Goal: Task Accomplishment & Management: Complete application form

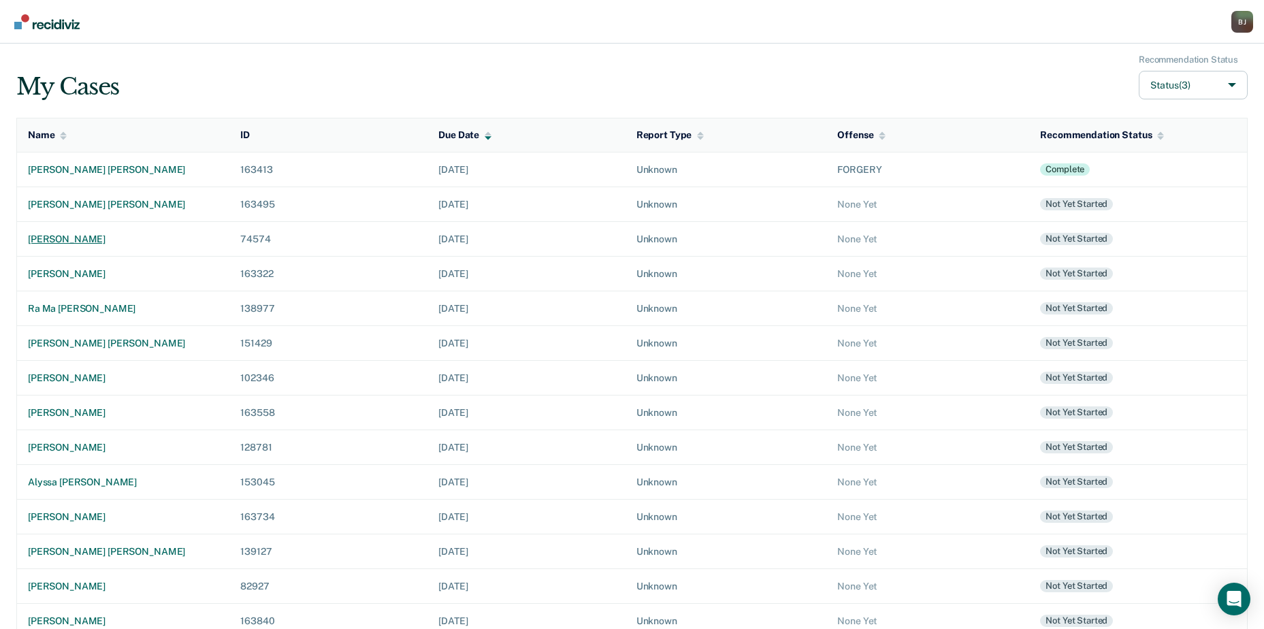
click at [72, 238] on div "[PERSON_NAME]" at bounding box center [123, 239] width 191 height 12
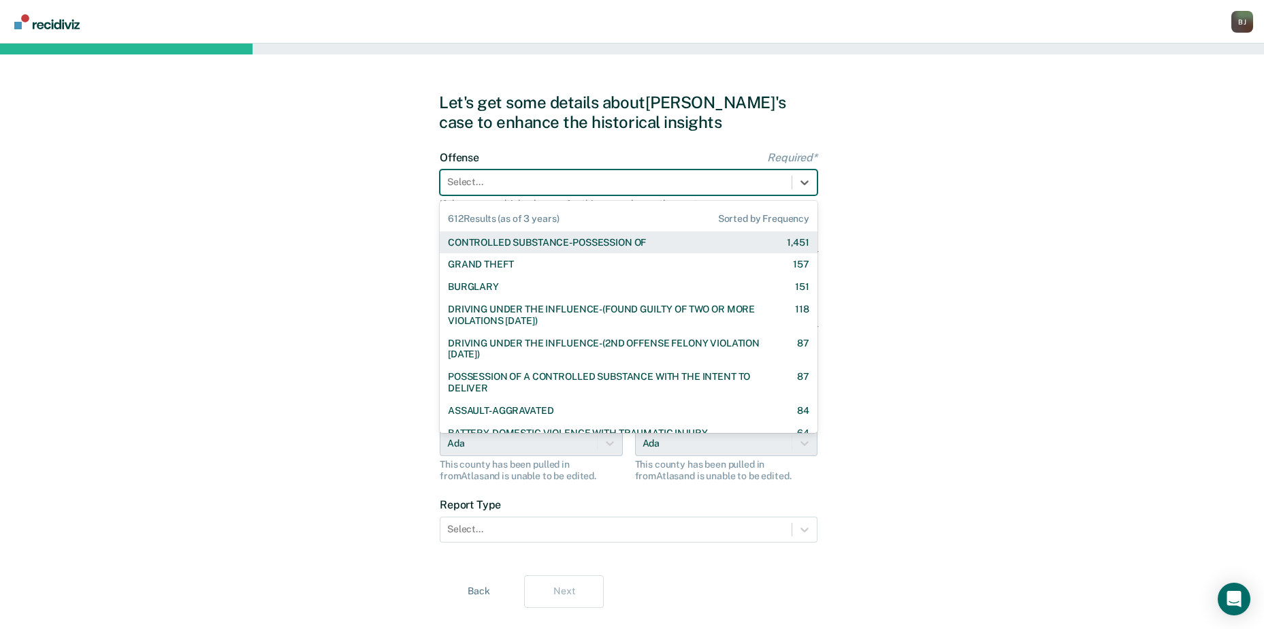
click at [662, 173] on div "Select..." at bounding box center [615, 182] width 351 height 20
click at [655, 238] on div "CONTROLLED SUBSTANCE-POSSESSION OF 1,451" at bounding box center [628, 243] width 361 height 12
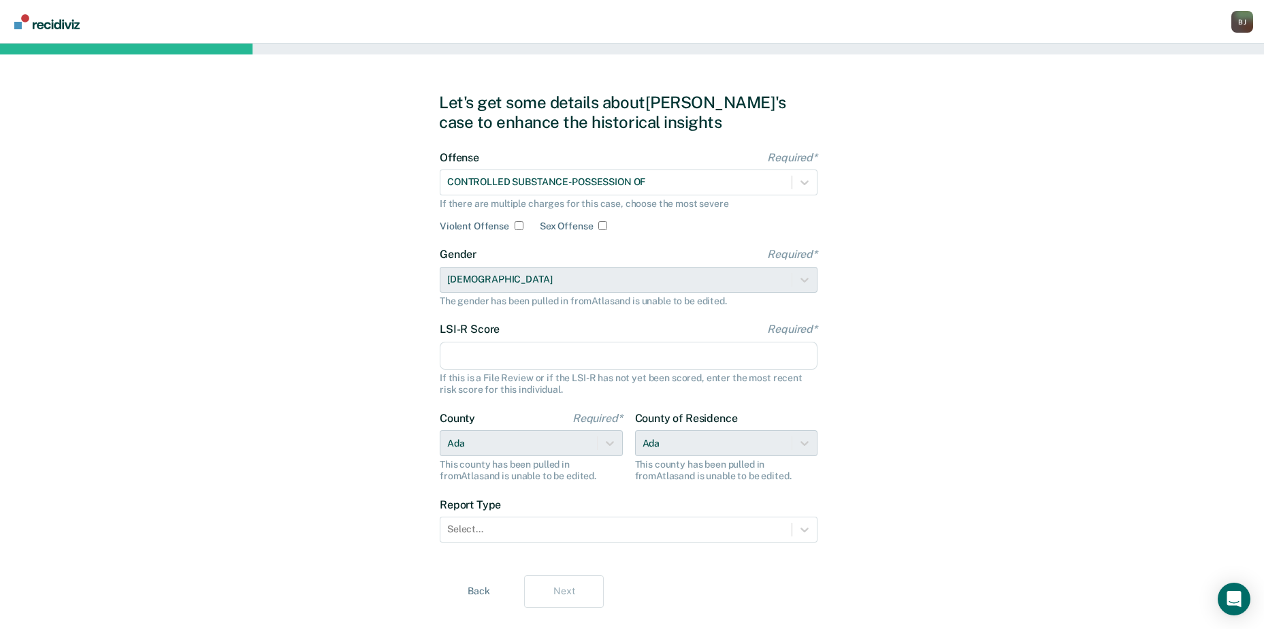
click at [493, 359] on input "LSI-R Score Required*" at bounding box center [629, 356] width 378 height 29
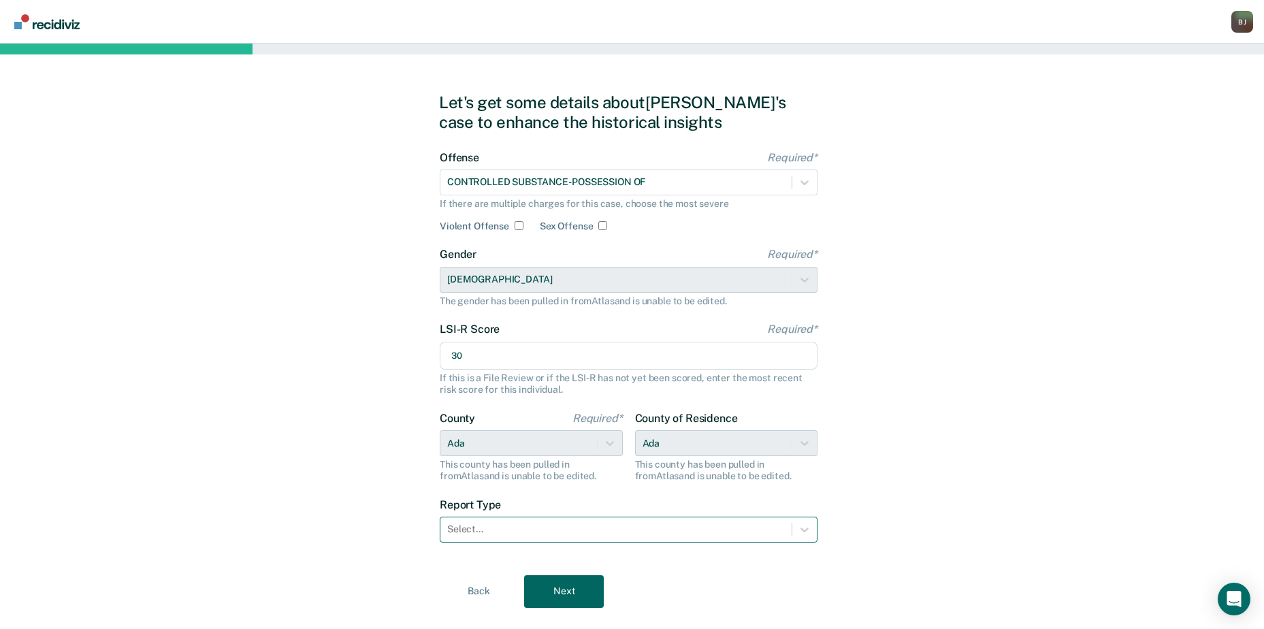
type input "30"
click at [538, 539] on div "Select..." at bounding box center [615, 529] width 351 height 20
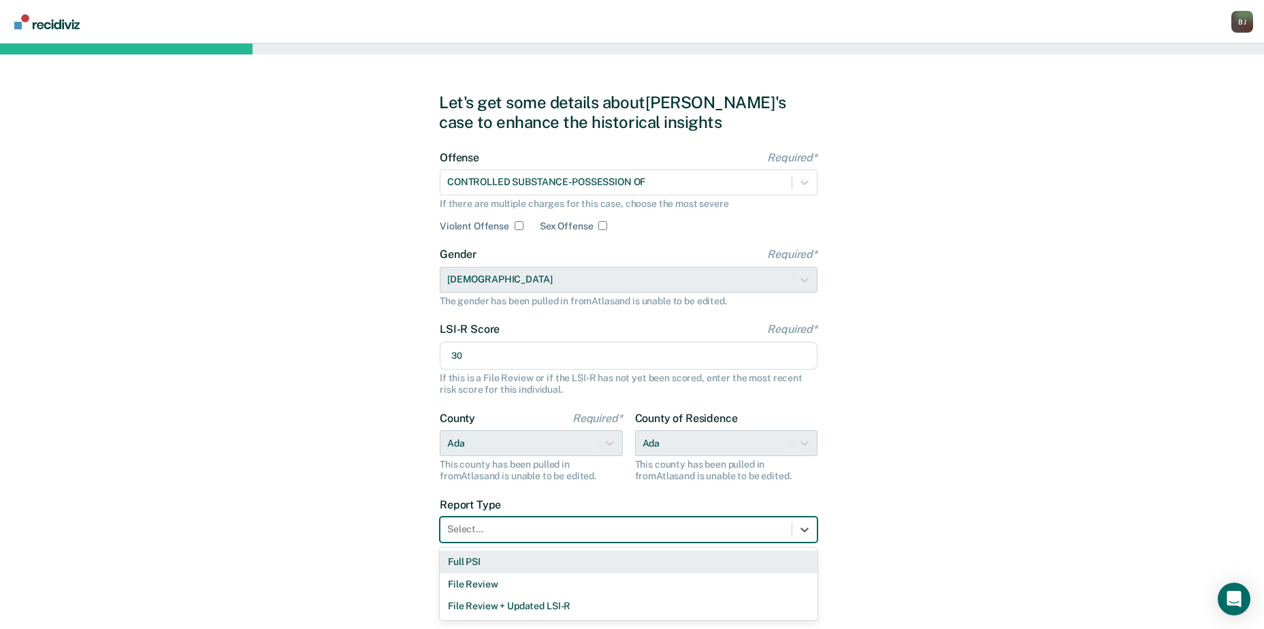
drag, startPoint x: 514, startPoint y: 562, endPoint x: 533, endPoint y: 580, distance: 26.5
click at [514, 562] on div "Full PSI" at bounding box center [629, 562] width 378 height 22
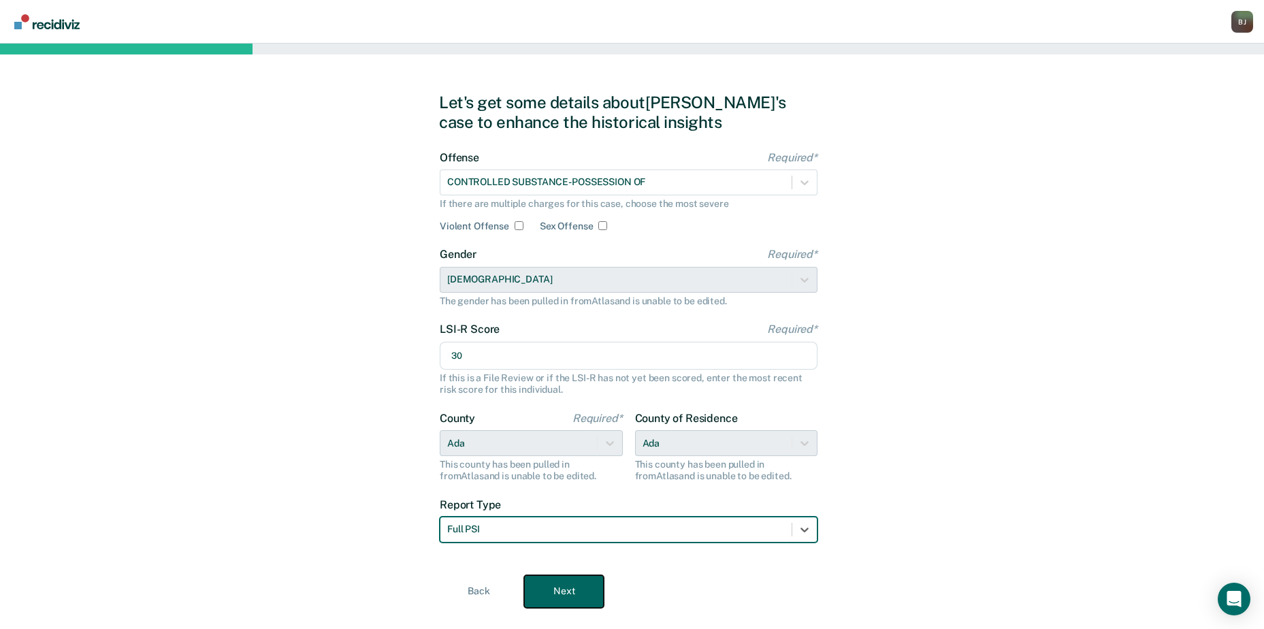
click at [555, 595] on button "Next" at bounding box center [564, 591] width 80 height 33
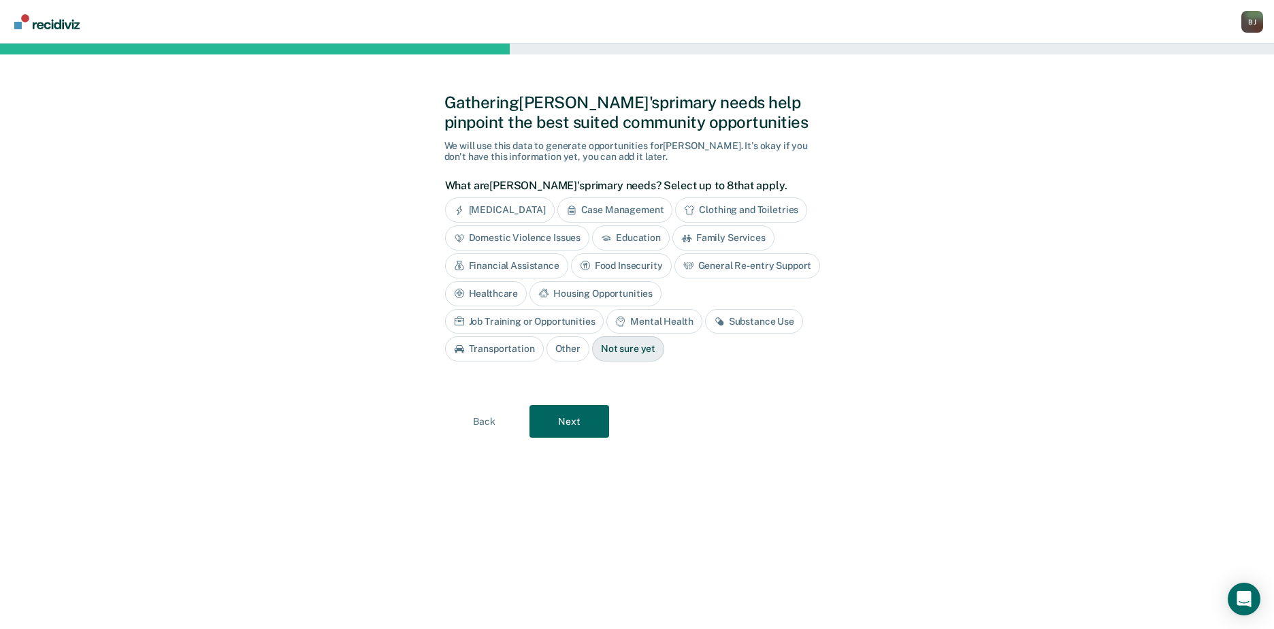
click at [606, 321] on div "Mental Health" at bounding box center [653, 321] width 95 height 25
click at [721, 321] on div "Substance Use" at bounding box center [770, 321] width 98 height 25
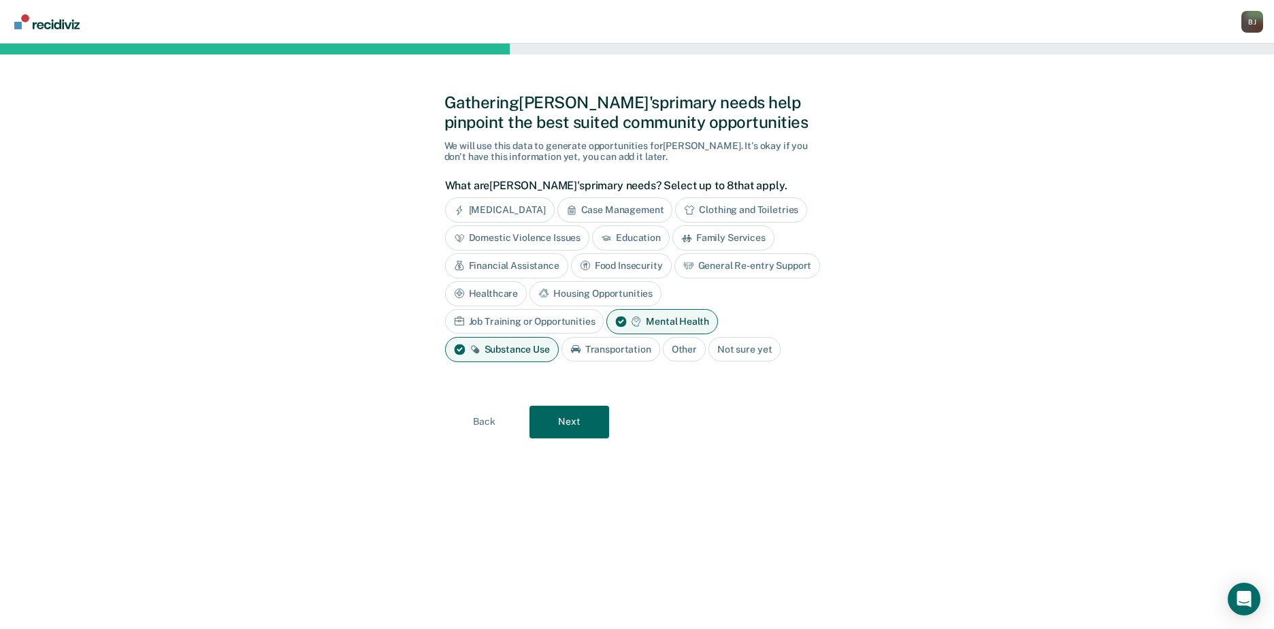
click at [606, 320] on div "Mental Health" at bounding box center [661, 321] width 111 height 25
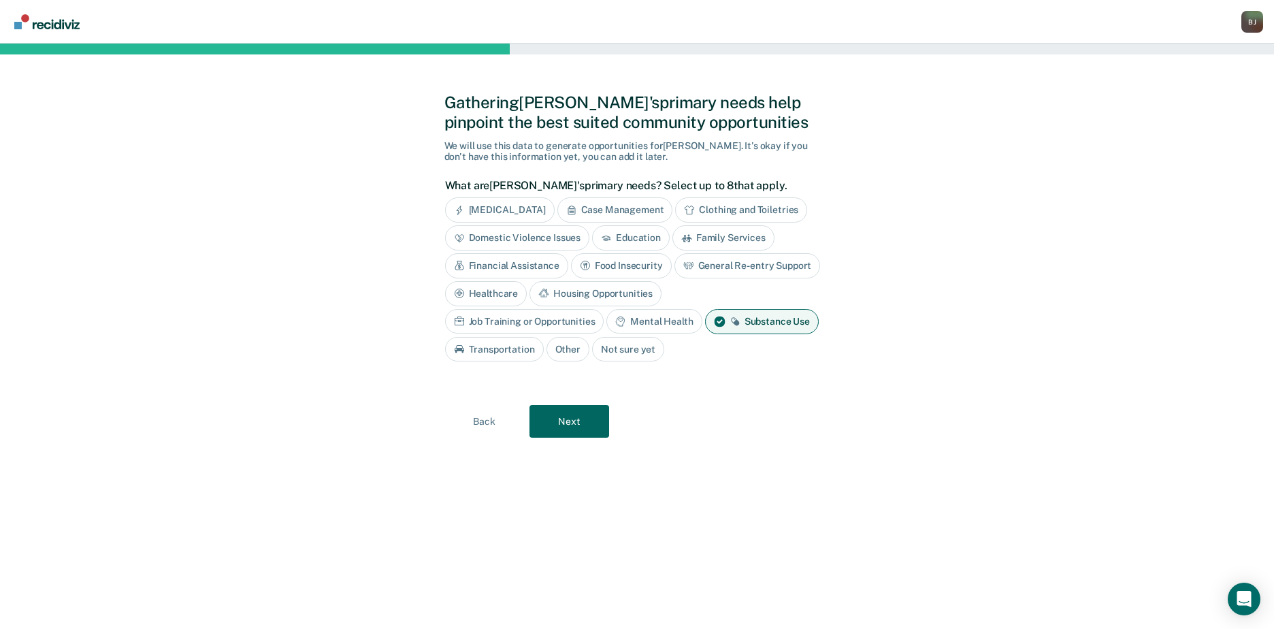
click at [632, 291] on div "Housing Opportunities" at bounding box center [596, 293] width 132 height 25
click at [540, 266] on div "Financial Assistance" at bounding box center [506, 265] width 123 height 25
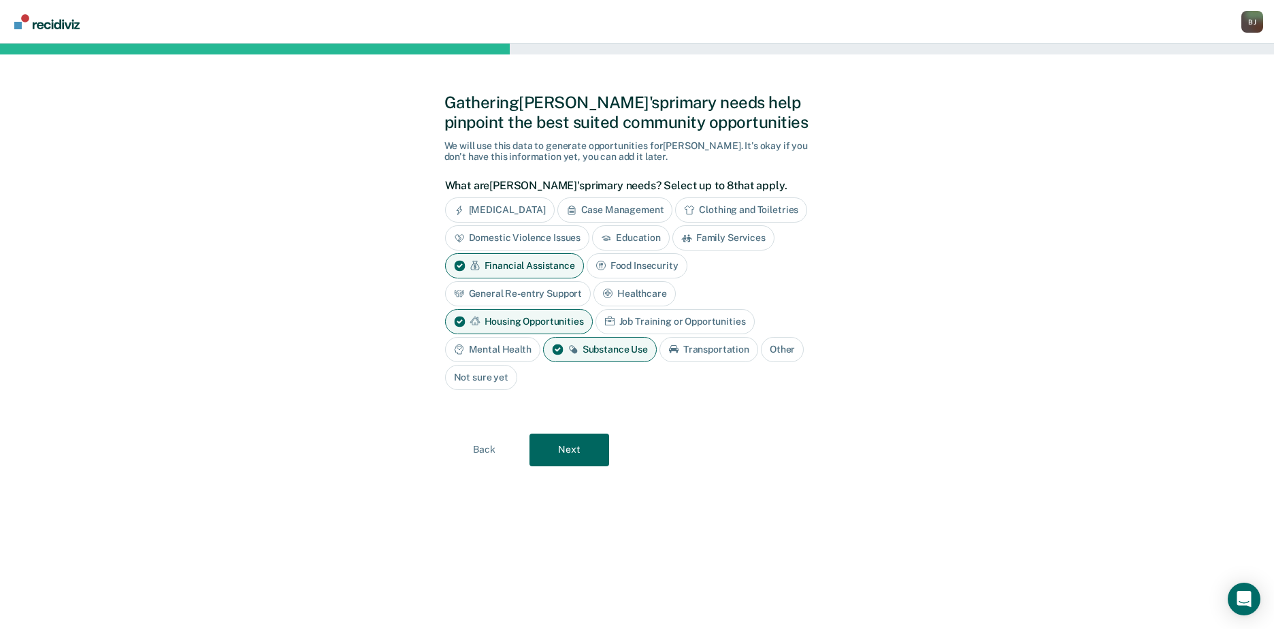
click at [634, 231] on div "Education" at bounding box center [631, 237] width 78 height 25
click at [639, 230] on div "Education" at bounding box center [638, 237] width 93 height 25
click at [596, 453] on button "Next" at bounding box center [570, 450] width 80 height 33
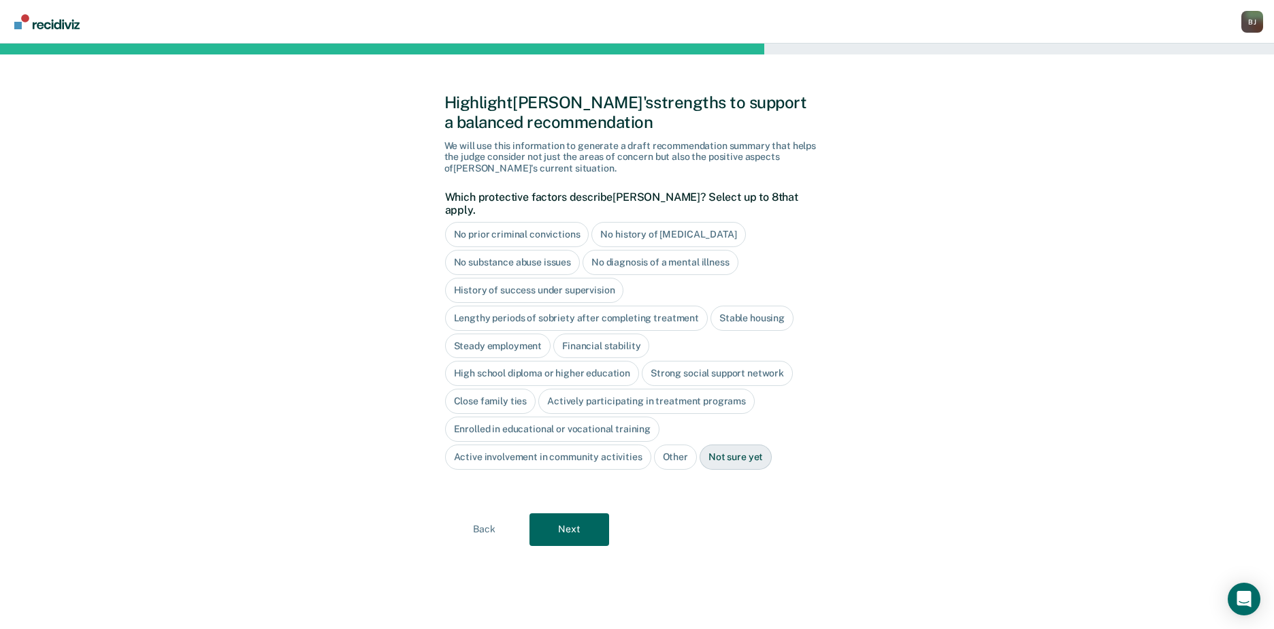
click at [545, 306] on div "Lengthy periods of sobriety after completing treatment" at bounding box center [576, 318] width 263 height 25
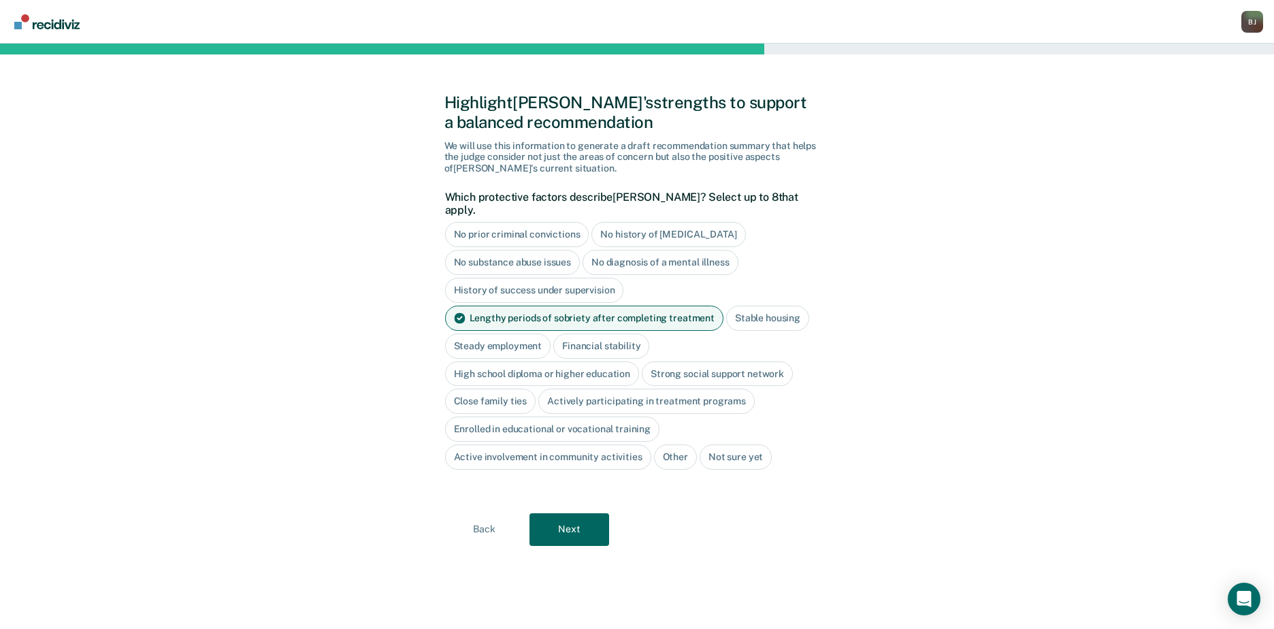
click at [514, 306] on div "Lengthy periods of sobriety after completing treatment" at bounding box center [584, 318] width 278 height 25
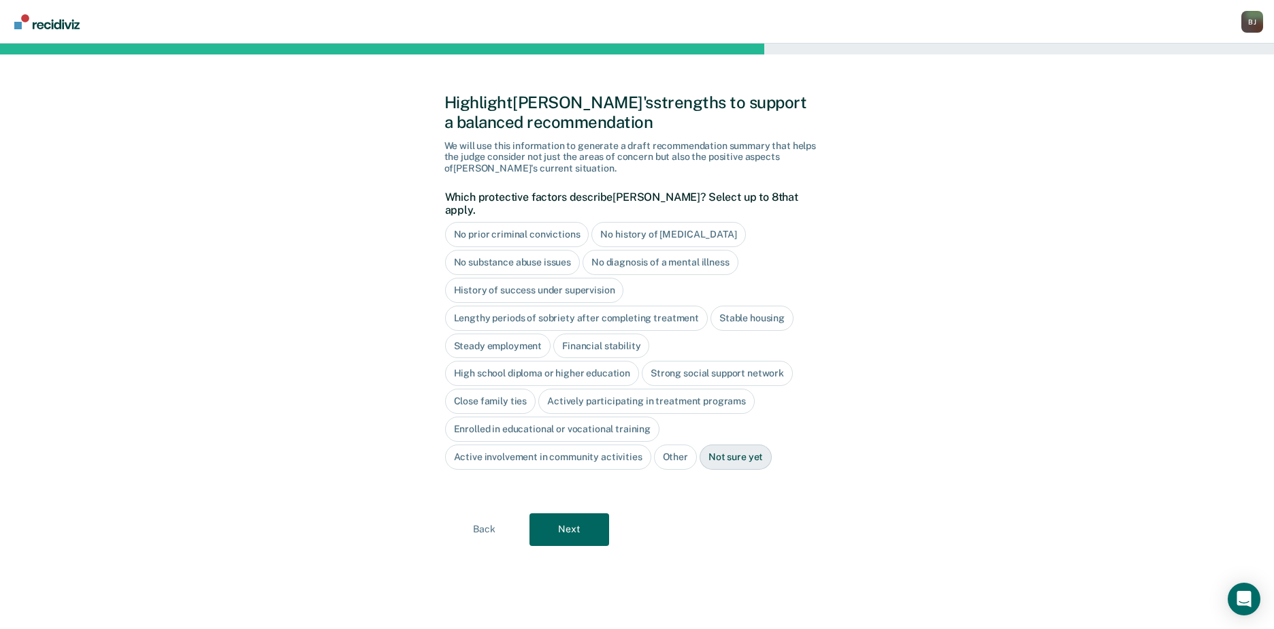
click at [542, 444] on div "Active involvement in community activities" at bounding box center [548, 456] width 206 height 25
click at [542, 444] on div "Active involvement in community activities" at bounding box center [556, 456] width 222 height 25
click at [538, 361] on div "High school diploma or higher education" at bounding box center [542, 373] width 195 height 25
click at [725, 366] on div "Strong social support network" at bounding box center [732, 373] width 151 height 25
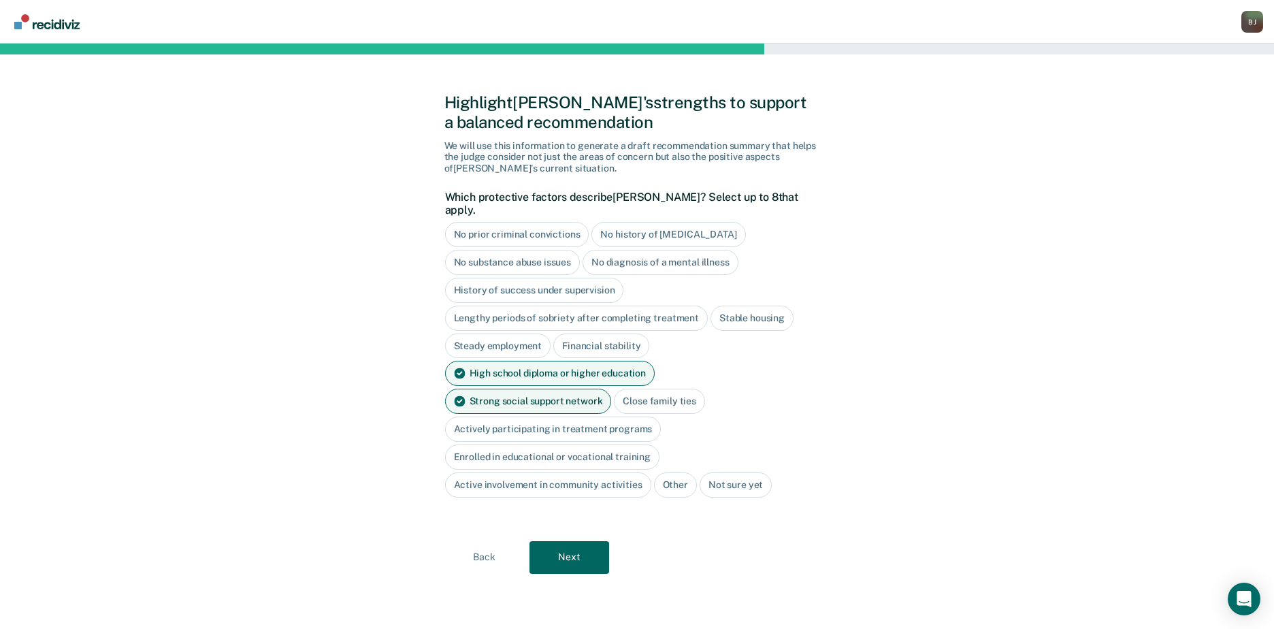
click at [492, 334] on div "Steady employment" at bounding box center [498, 346] width 106 height 25
click at [591, 541] on button "Next" at bounding box center [570, 557] width 80 height 33
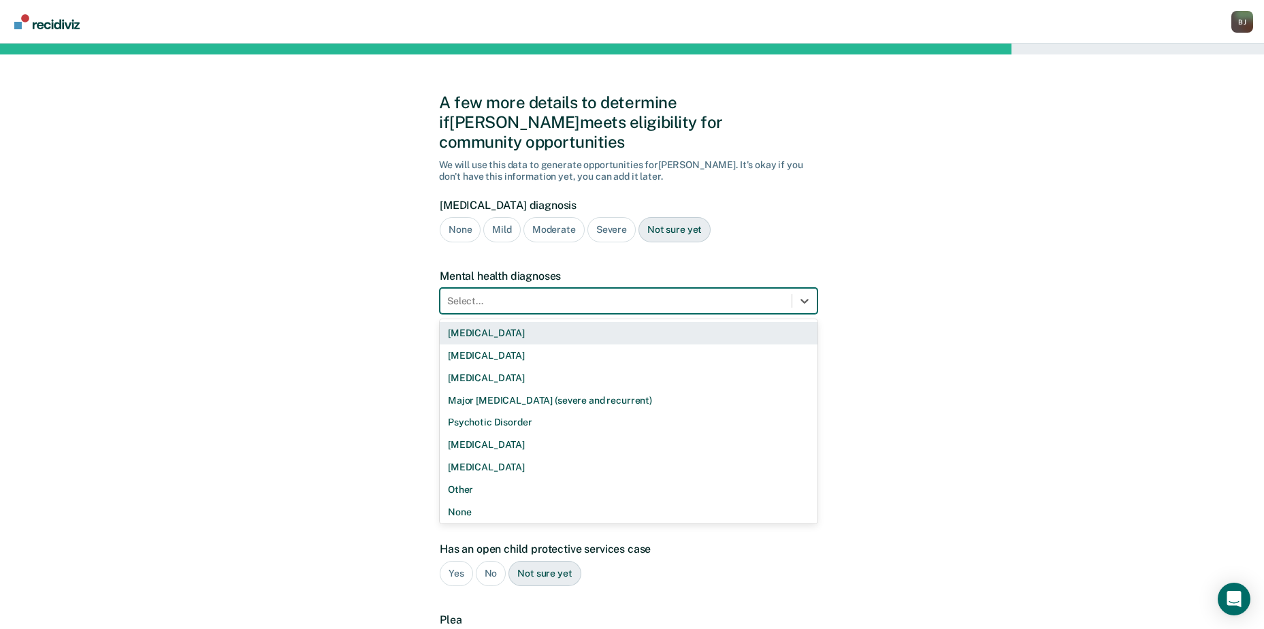
click at [567, 294] on div at bounding box center [616, 301] width 338 height 14
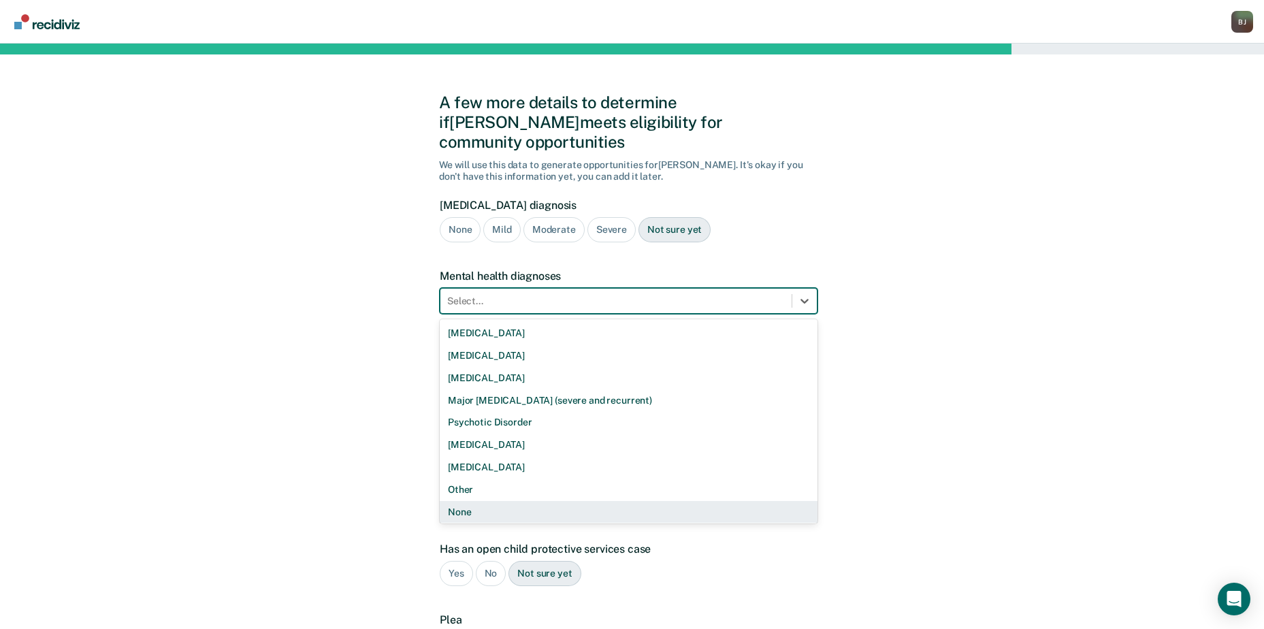
click at [497, 501] on div "None" at bounding box center [629, 512] width 378 height 22
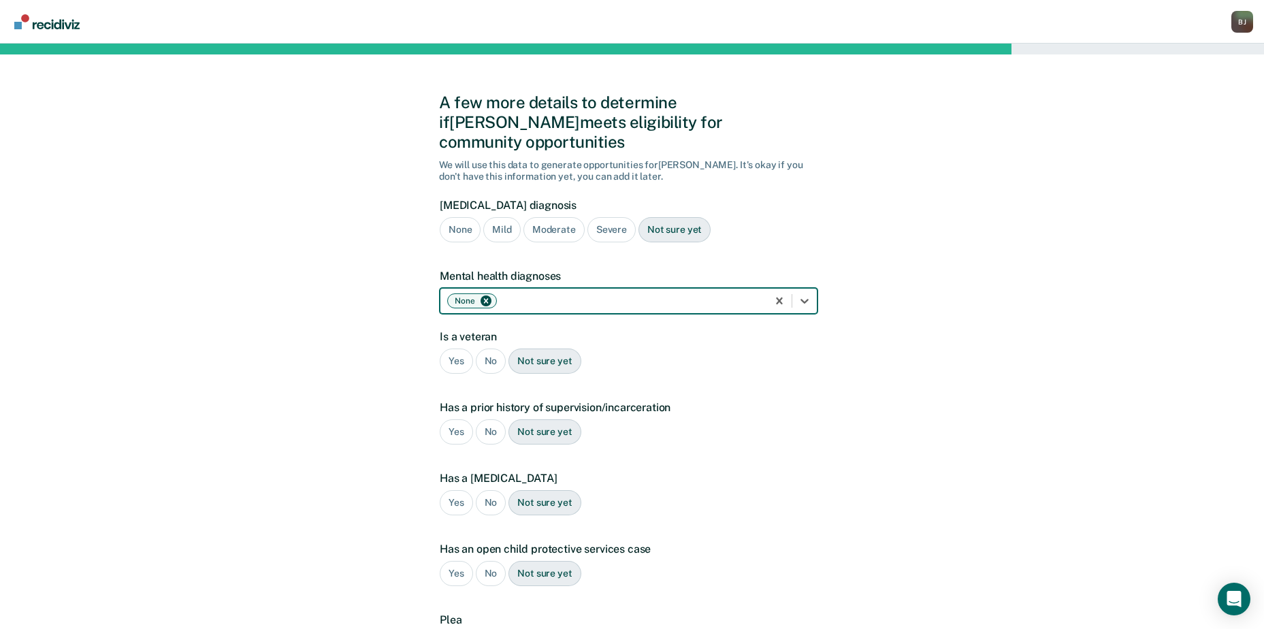
click at [493, 348] on div "No" at bounding box center [491, 360] width 31 height 25
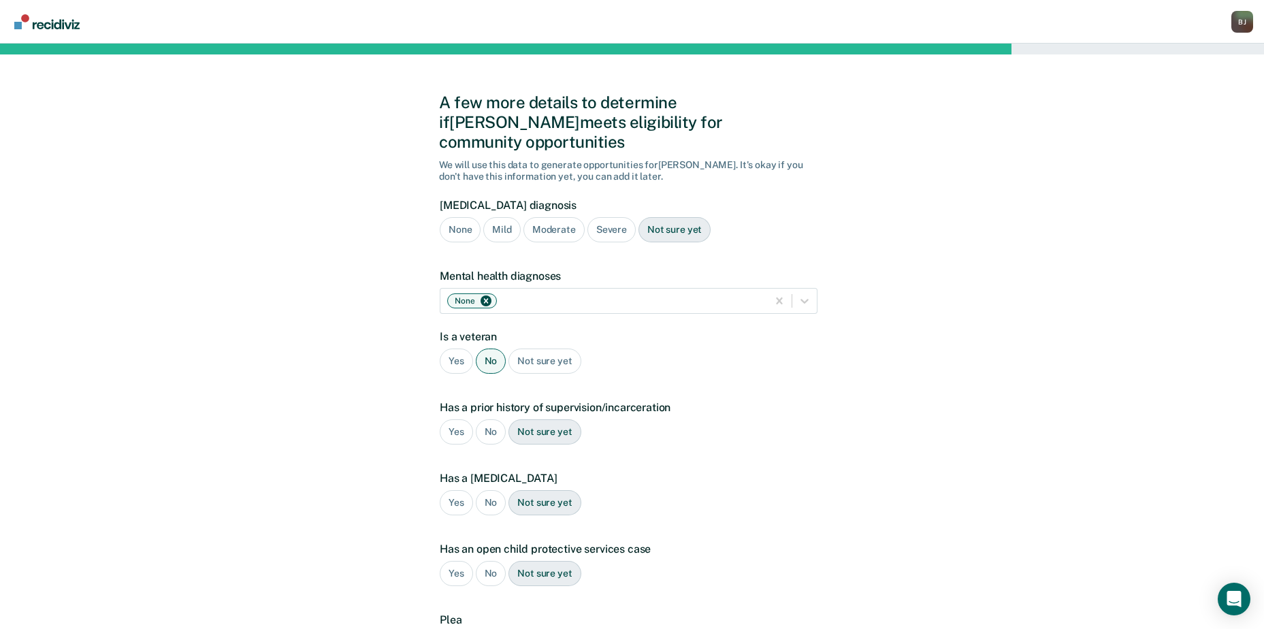
click at [454, 419] on div "Yes" at bounding box center [456, 431] width 33 height 25
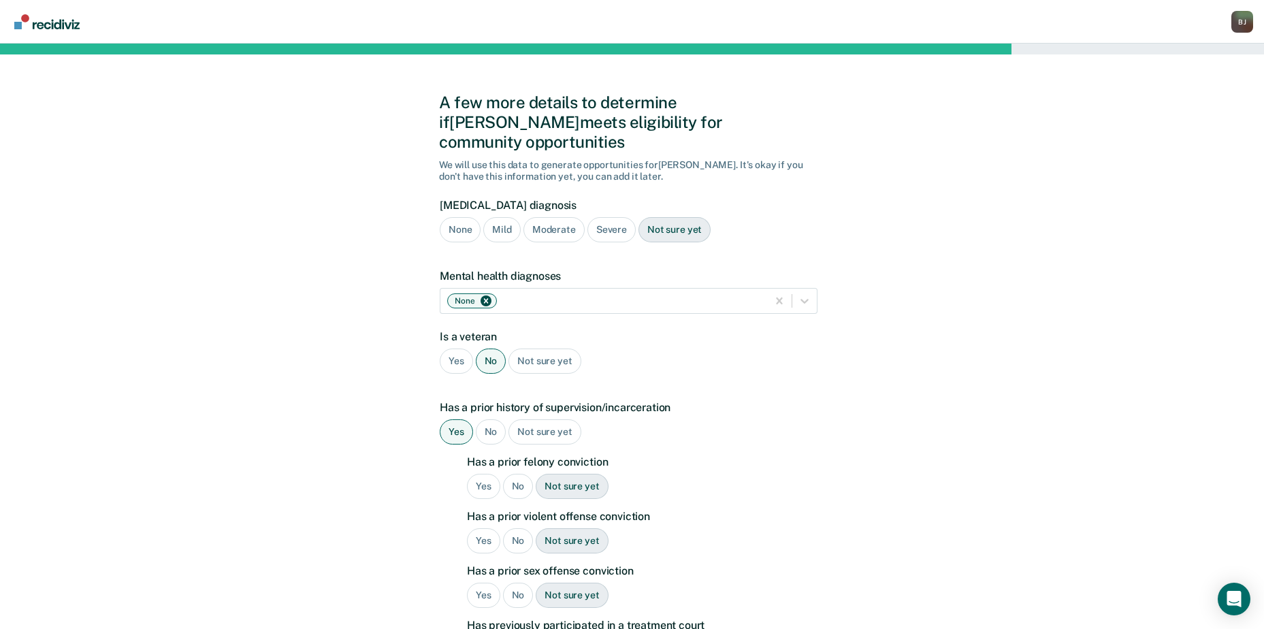
click at [472, 474] on div "Yes" at bounding box center [483, 486] width 33 height 25
click at [473, 528] on div "Yes" at bounding box center [483, 540] width 33 height 25
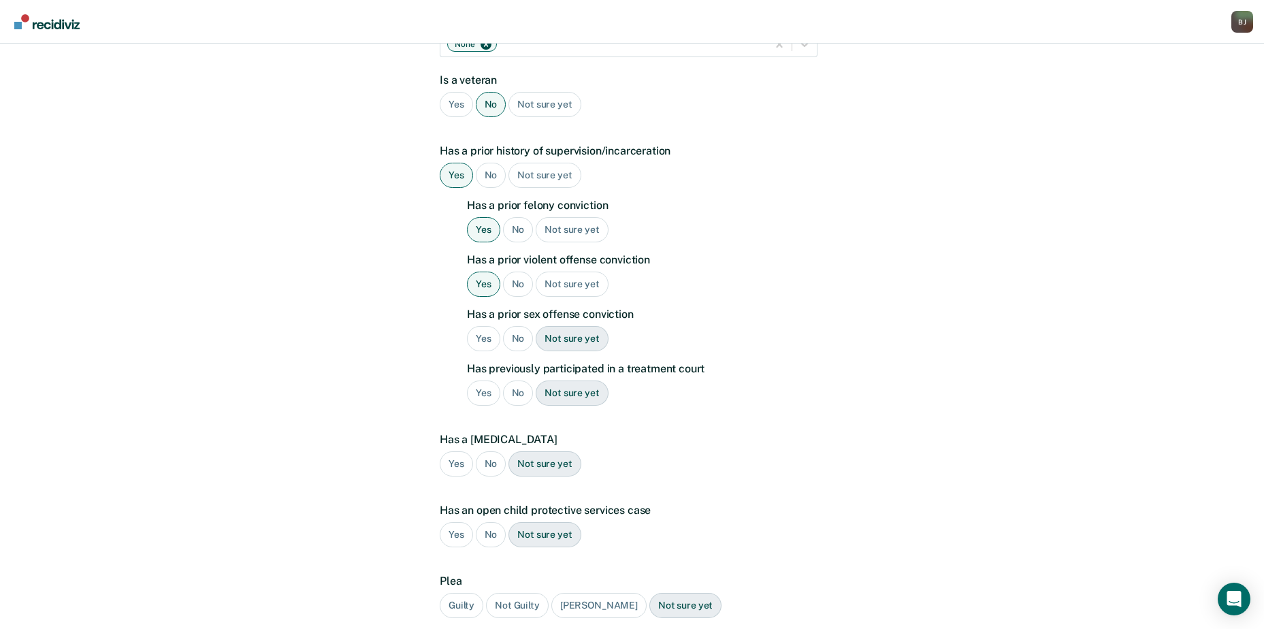
scroll to position [351, 0]
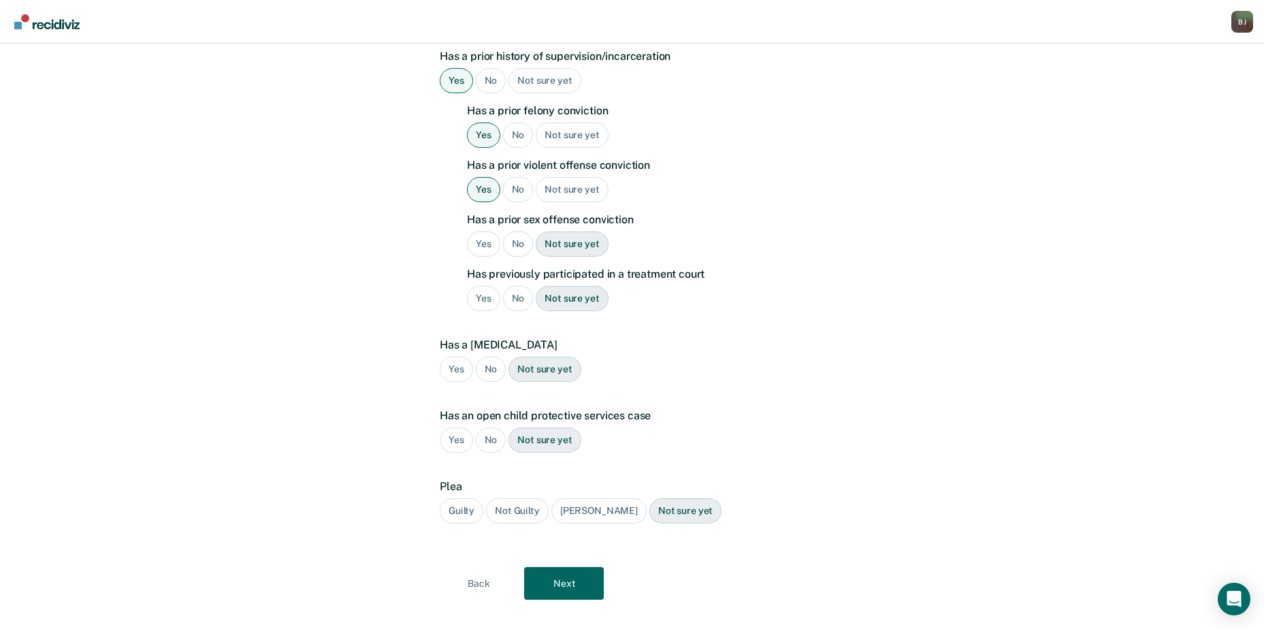
click at [510, 231] on div "No" at bounding box center [518, 243] width 31 height 25
click at [514, 286] on div "No" at bounding box center [518, 298] width 31 height 25
click at [495, 357] on div "No" at bounding box center [491, 369] width 31 height 25
drag, startPoint x: 477, startPoint y: 419, endPoint x: 484, endPoint y: 423, distance: 7.9
click at [481, 427] on div "No" at bounding box center [491, 439] width 31 height 25
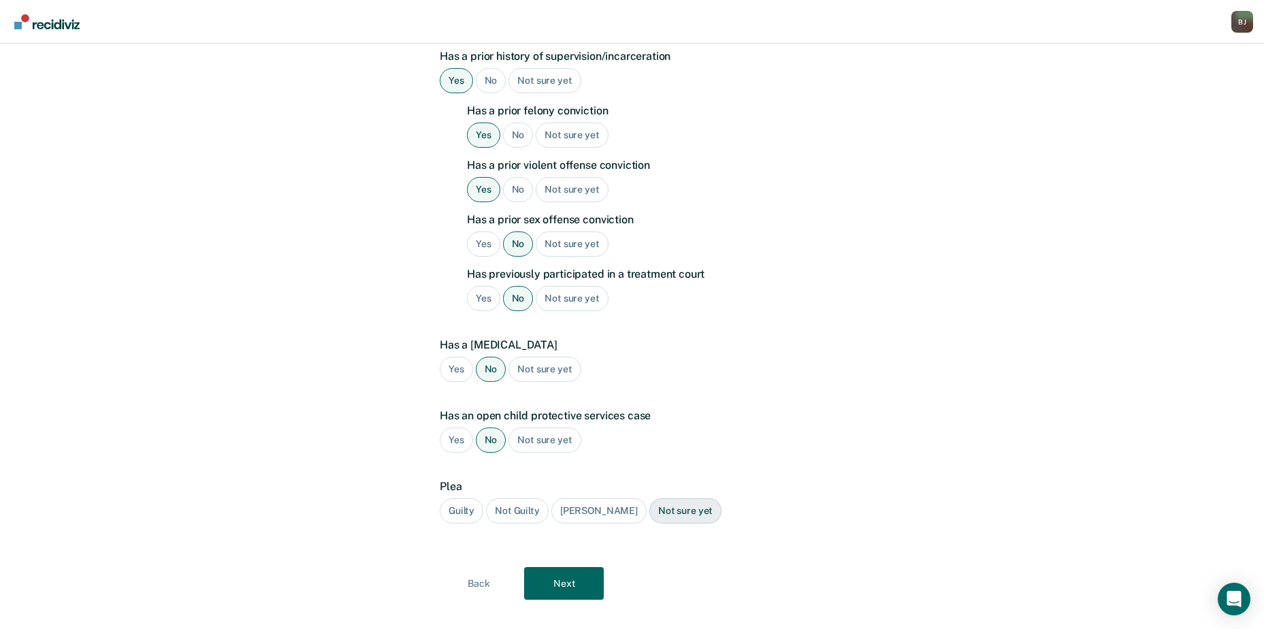
click at [469, 498] on div "Guilty" at bounding box center [462, 510] width 44 height 25
drag, startPoint x: 517, startPoint y: 497, endPoint x: 540, endPoint y: 522, distance: 34.7
click at [517, 498] on div "Not Guilty" at bounding box center [517, 510] width 63 height 25
click at [540, 567] on button "Next" at bounding box center [564, 583] width 80 height 33
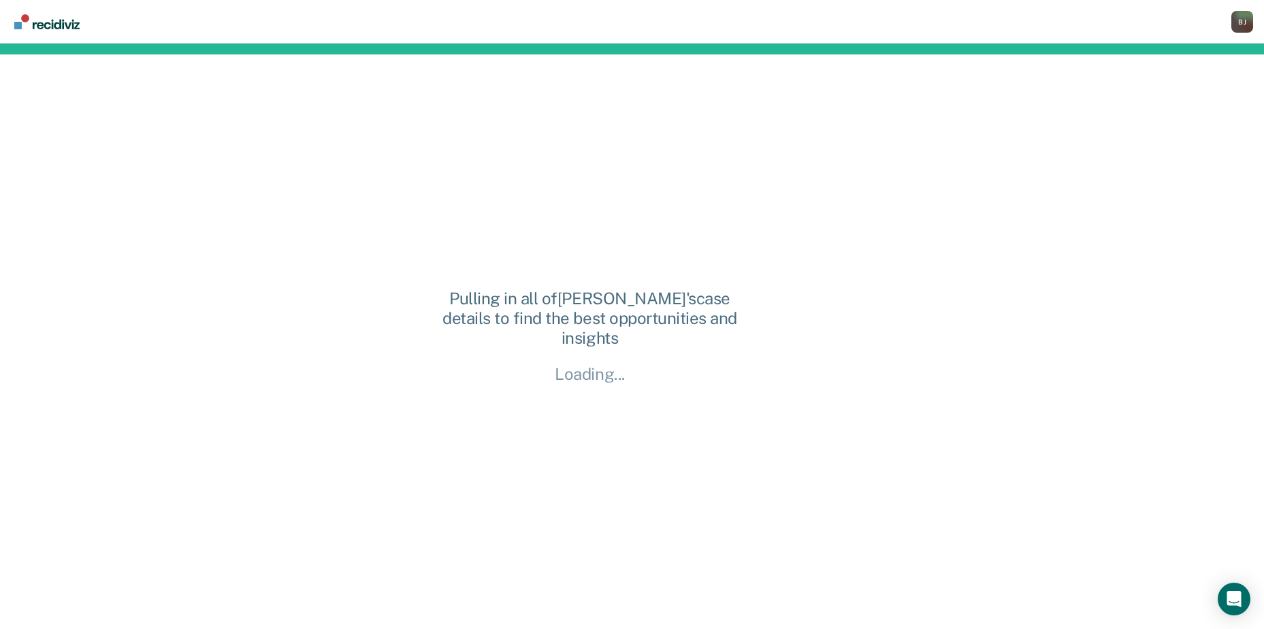
scroll to position [0, 0]
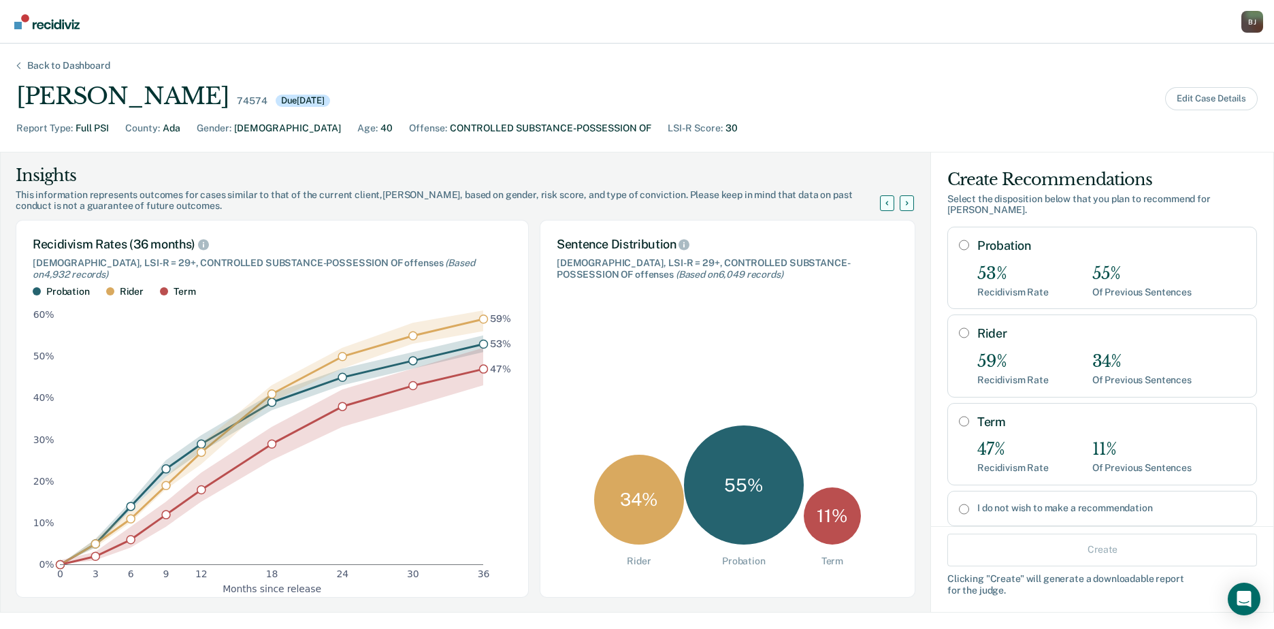
click at [1035, 277] on div "53%" at bounding box center [1012, 274] width 71 height 20
radio input "true"
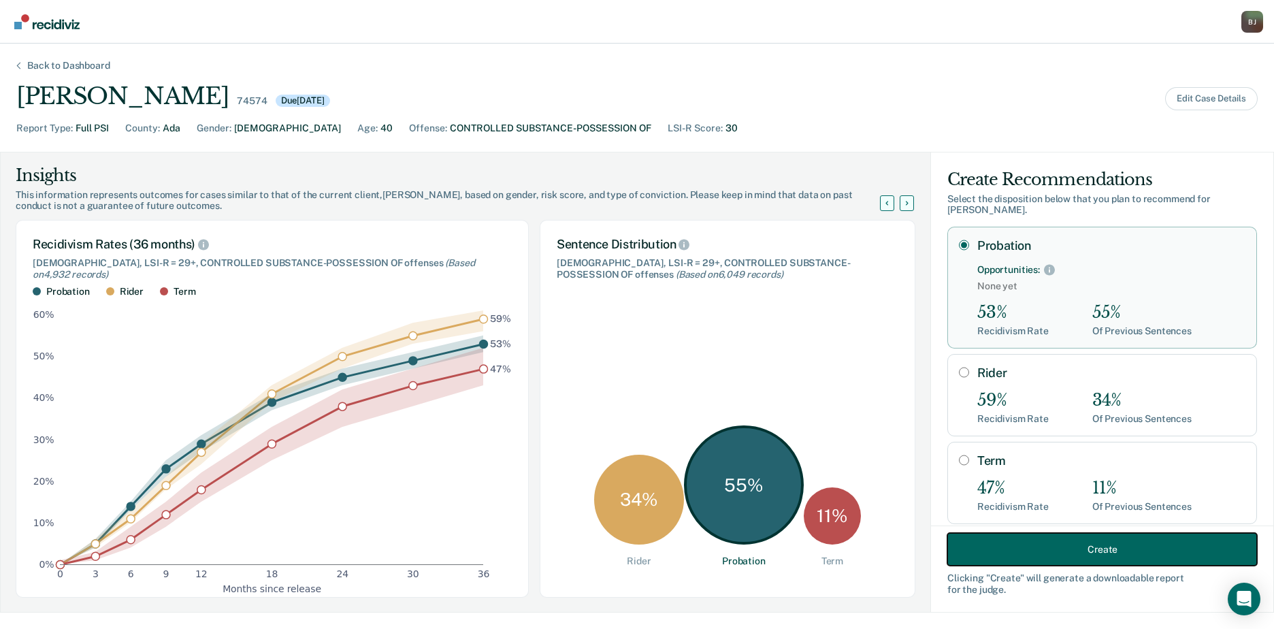
click at [1005, 550] on button "Create" at bounding box center [1102, 549] width 310 height 33
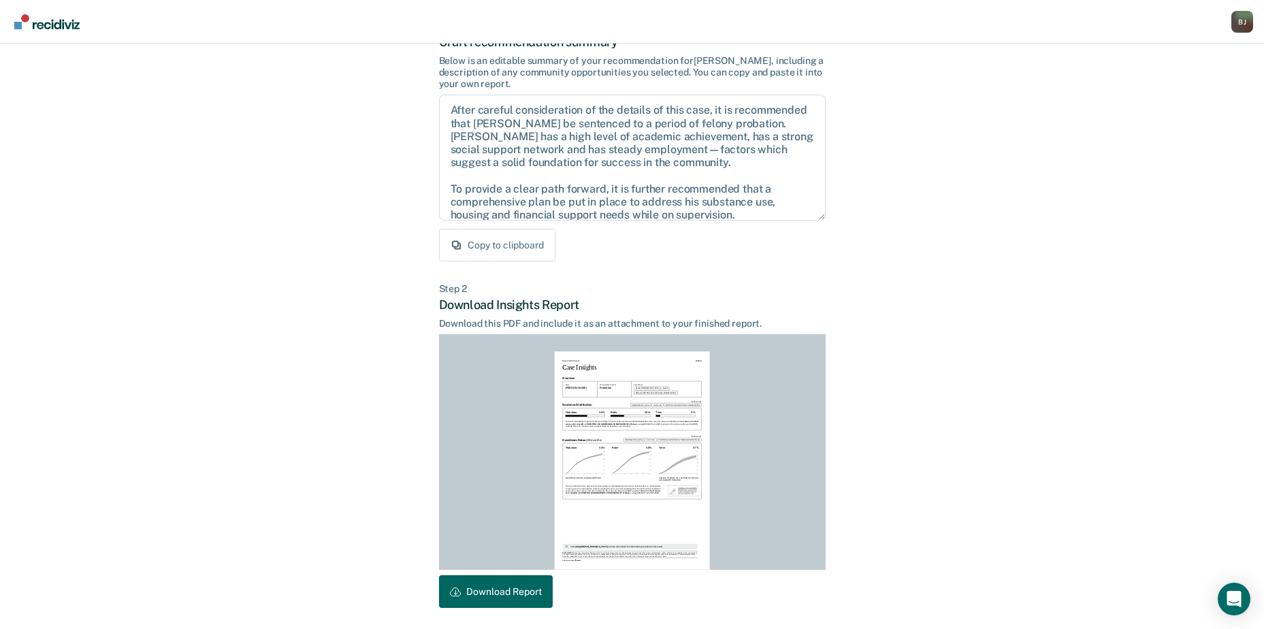
scroll to position [147, 0]
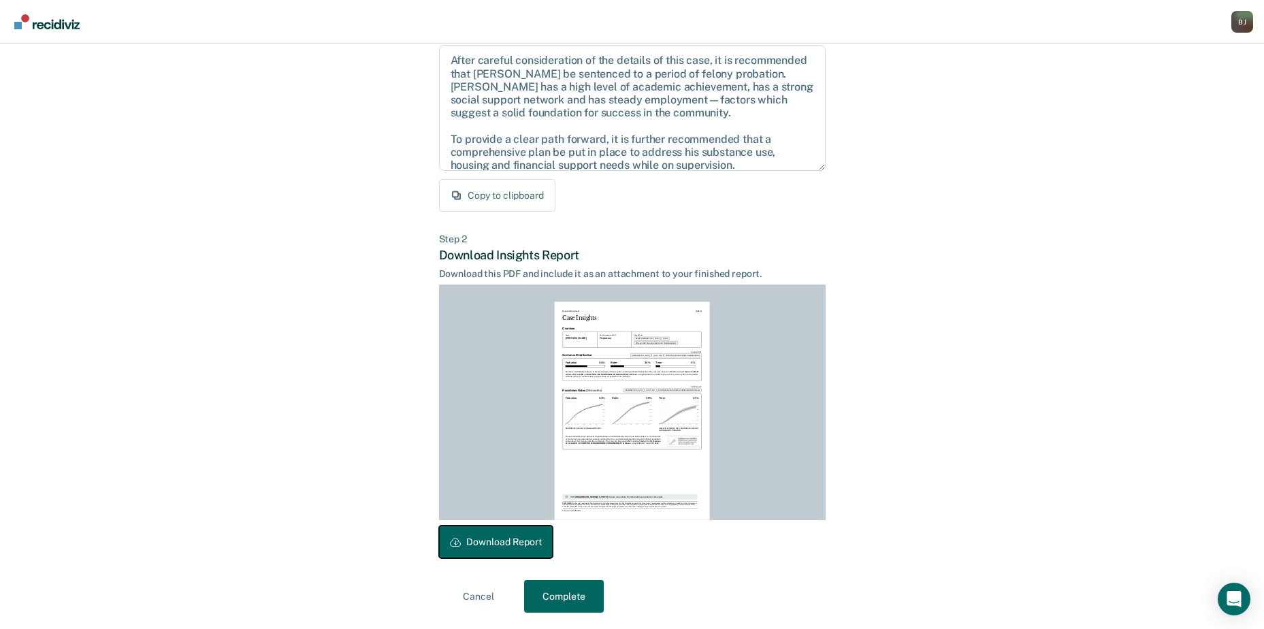
drag, startPoint x: 498, startPoint y: 534, endPoint x: 958, endPoint y: 215, distance: 560.2
click at [499, 533] on button "Download Report" at bounding box center [496, 541] width 114 height 33
click at [581, 595] on button "Complete" at bounding box center [564, 596] width 80 height 33
